Goal: Information Seeking & Learning: Learn about a topic

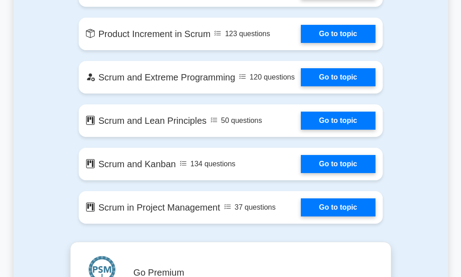
scroll to position [1645, 0]
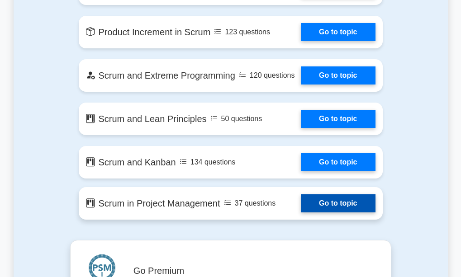
click at [301, 202] on link "Go to topic" at bounding box center [338, 203] width 74 height 18
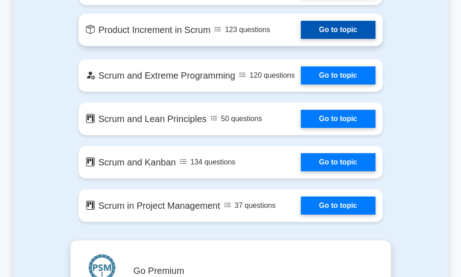
click at [359, 26] on link "Go to topic" at bounding box center [338, 30] width 74 height 18
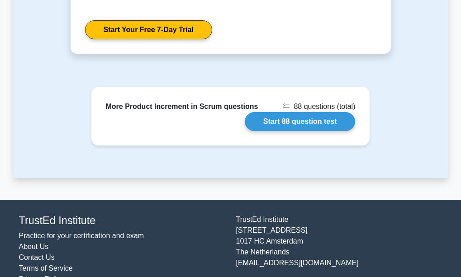
scroll to position [1507, 0]
